Goal: Find specific page/section: Find specific page/section

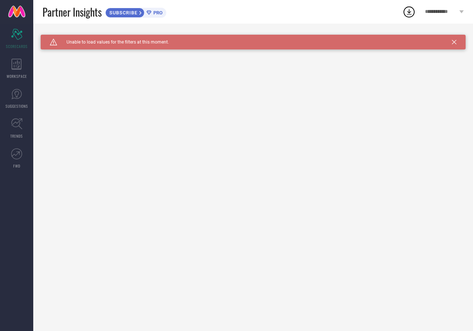
click at [452, 13] on span "**********" at bounding box center [441, 12] width 32 height 6
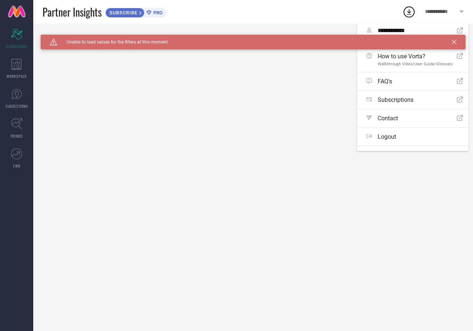
click at [452, 13] on span "**********" at bounding box center [441, 12] width 32 height 6
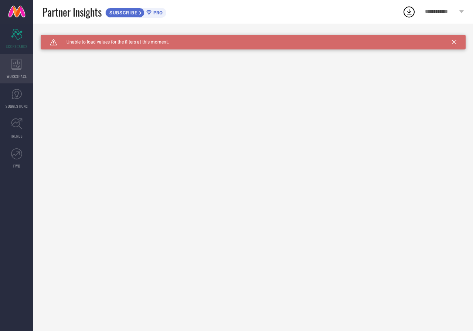
click at [18, 66] on icon at bounding box center [16, 64] width 10 height 11
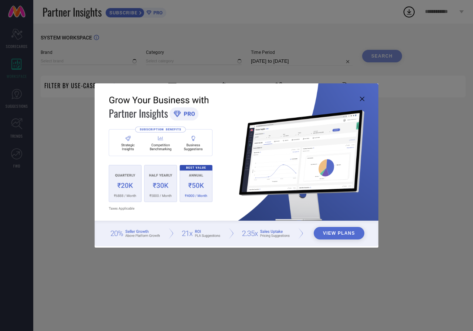
type input "1 STOP FASHION"
type input "All"
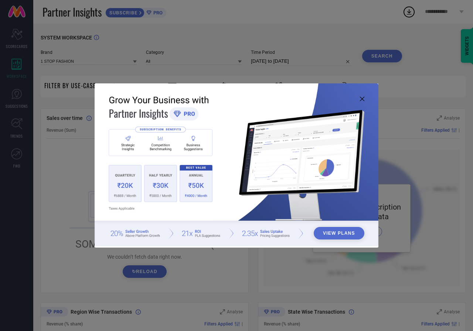
click at [360, 98] on icon at bounding box center [362, 99] width 4 height 4
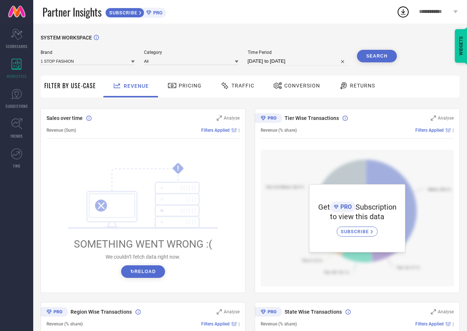
click at [179, 86] on span "Pricing" at bounding box center [190, 86] width 23 height 6
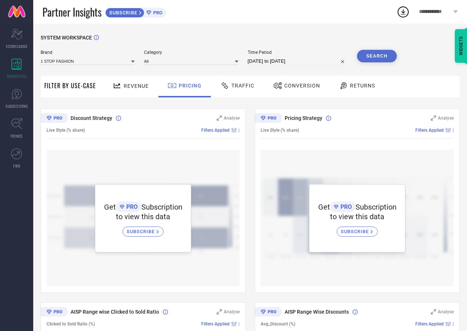
click at [234, 87] on span "Traffic" at bounding box center [242, 86] width 23 height 6
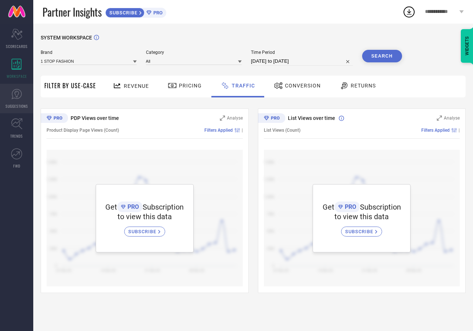
click at [17, 95] on icon at bounding box center [16, 94] width 11 height 11
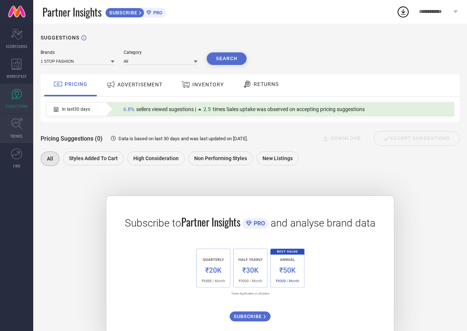
click at [20, 127] on icon at bounding box center [16, 123] width 11 height 11
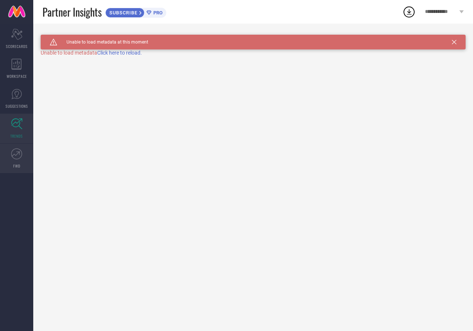
click at [19, 154] on icon at bounding box center [17, 152] width 3 height 3
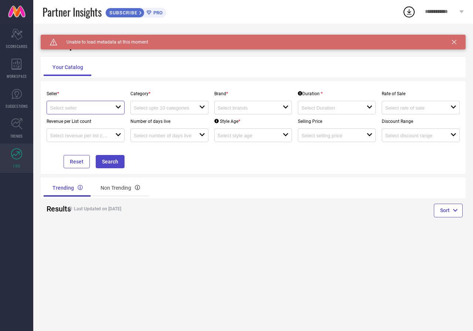
click at [104, 108] on input at bounding box center [79, 108] width 59 height 6
click at [99, 123] on li "Myntra ( MINT_1 )" at bounding box center [91, 121] width 89 height 13
type input "Myntra ( MINT_1 )"
click at [165, 107] on input at bounding box center [163, 108] width 59 height 6
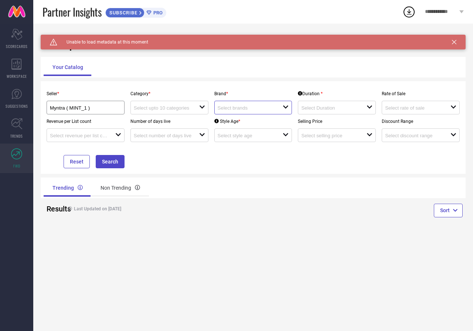
click at [270, 110] on input at bounding box center [246, 108] width 59 height 6
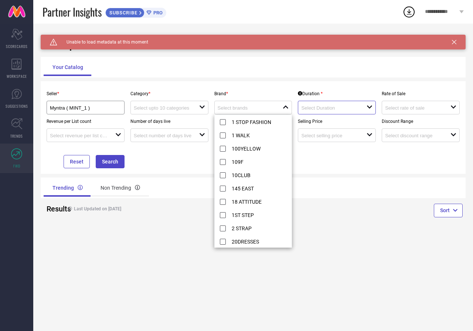
click at [314, 106] on input at bounding box center [330, 108] width 59 height 6
